Goal: Navigation & Orientation: Find specific page/section

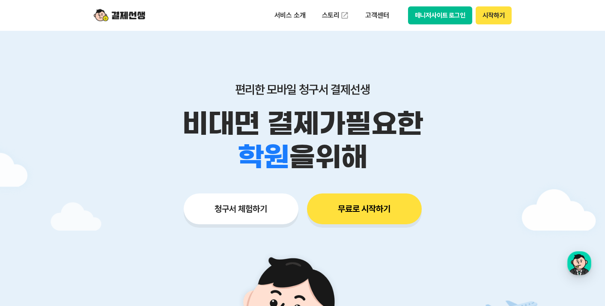
click at [496, 17] on button "시작하기" at bounding box center [494, 15] width 36 height 18
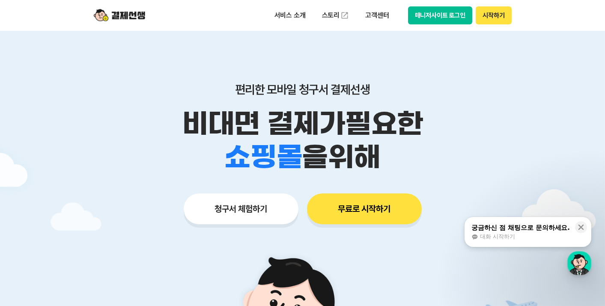
click at [441, 14] on button "매니저사이트 로그인" at bounding box center [440, 15] width 65 height 18
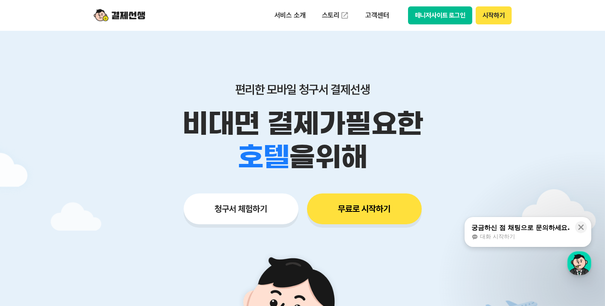
click at [500, 12] on button "시작하기" at bounding box center [494, 15] width 36 height 18
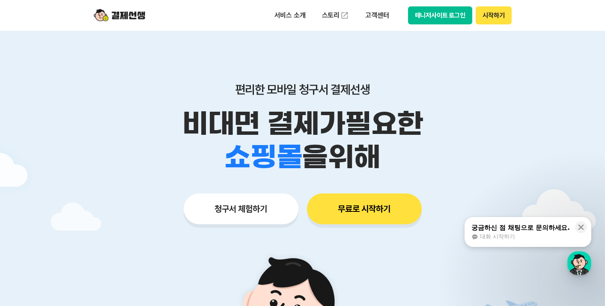
click at [425, 18] on button "매니저사이트 로그인" at bounding box center [440, 15] width 65 height 18
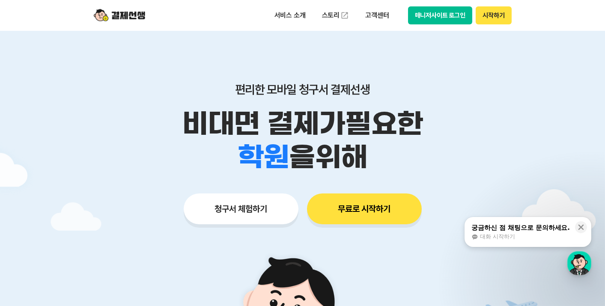
click at [447, 13] on button "매니저사이트 로그인" at bounding box center [440, 15] width 65 height 18
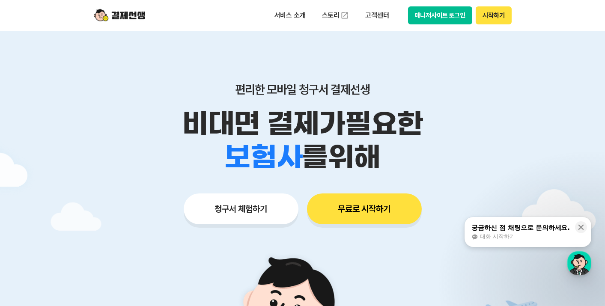
click at [432, 16] on button "매니저사이트 로그인" at bounding box center [440, 15] width 65 height 18
click at [438, 15] on button "매니저사이트 로그인" at bounding box center [440, 15] width 65 height 18
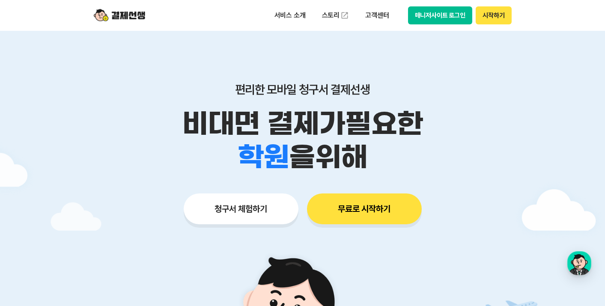
click at [452, 18] on button "매니저사이트 로그인" at bounding box center [440, 15] width 65 height 18
